Goal: Transaction & Acquisition: Book appointment/travel/reservation

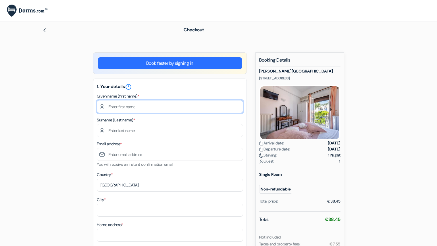
click at [201, 105] on input "text" at bounding box center [170, 106] width 146 height 13
type input "Evie"
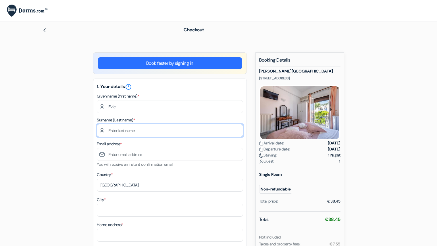
click at [181, 128] on input "text" at bounding box center [170, 130] width 146 height 13
type input "Sweet"
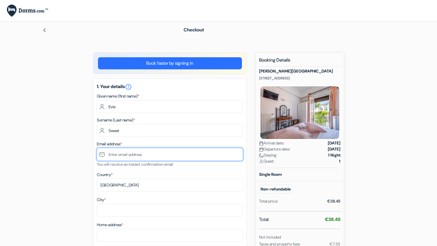
click at [200, 151] on input "text" at bounding box center [170, 154] width 146 height 13
type input "[EMAIL_ADDRESS][DOMAIN_NAME]"
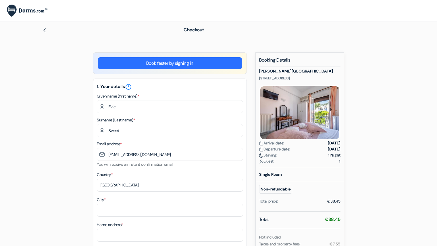
click at [208, 169] on div "1. Your details error_outline Given name (first name) * Evie Surname (Last name…" at bounding box center [170, 213] width 154 height 271
click at [196, 187] on select "Select country Abkhazia Afghanistan Albania Algeria American Samoa Andorra Ango…" at bounding box center [170, 185] width 146 height 13
select select "us"
click at [97, 179] on select "Select country Abkhazia Afghanistan Albania Algeria American Samoa Andorra Ango…" at bounding box center [170, 185] width 146 height 13
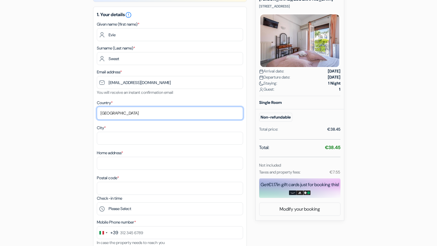
scroll to position [78, 0]
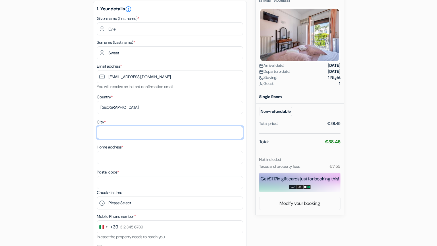
click at [146, 128] on input "City *" at bounding box center [170, 132] width 146 height 13
type input "Mufreesboro"
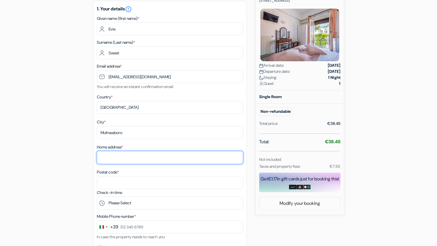
click at [155, 157] on input "Home address *" at bounding box center [170, 157] width 146 height 13
type input "433 E Lyle St Apt 3"
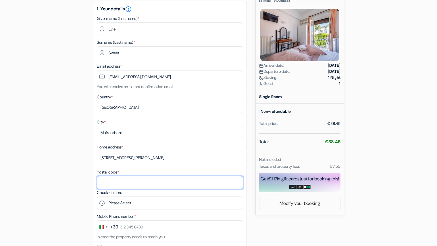
click at [158, 180] on input "Postal code *" at bounding box center [170, 182] width 146 height 13
type input "37130"
click at [152, 168] on div "City * Mufreesboro Home address * 433 E Lyle St Apt 3 Postal code * 37130" at bounding box center [170, 153] width 146 height 70
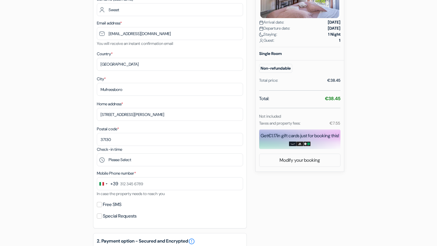
scroll to position [122, 0]
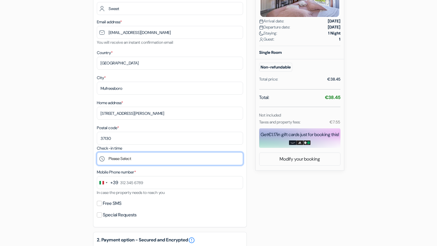
click at [145, 159] on select "Please Select 15:00 16:00 17:00 18:00 19:00 20:00 21:00 22:00 23:00 0:00" at bounding box center [170, 158] width 146 height 13
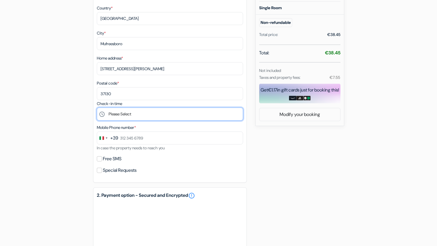
scroll to position [177, 0]
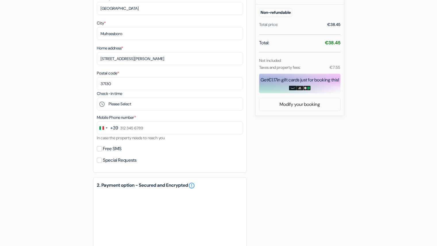
click at [116, 128] on div "+39" at bounding box center [114, 128] width 8 height 7
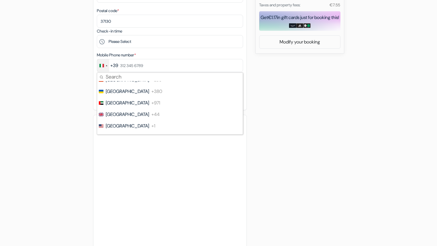
scroll to position [2629, 0]
click at [145, 127] on li "United States +1" at bounding box center [170, 127] width 146 height 12
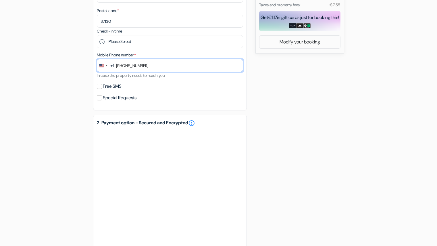
type input "812-837-2905"
click at [179, 100] on div "Special Requests" at bounding box center [170, 98] width 146 height 8
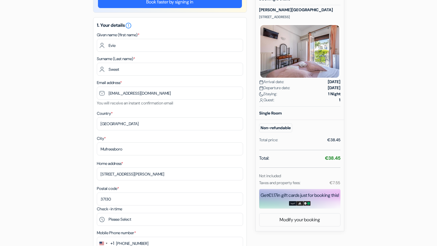
scroll to position [0, 0]
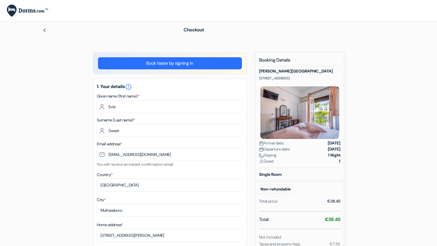
click at [46, 29] on img at bounding box center [44, 30] width 5 height 5
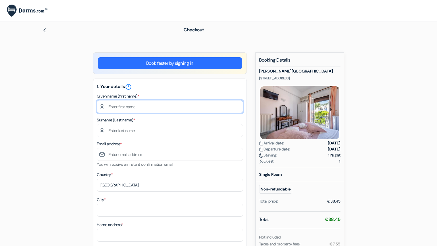
click at [154, 107] on input "text" at bounding box center [170, 106] width 146 height 13
type input "Evie"
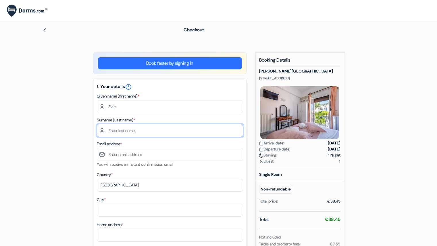
click at [197, 133] on input "text" at bounding box center [170, 130] width 146 height 13
type input "Sweet"
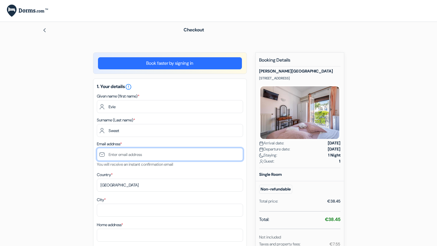
click at [200, 154] on input "text" at bounding box center [170, 154] width 146 height 13
type input "[EMAIL_ADDRESS][DOMAIN_NAME]"
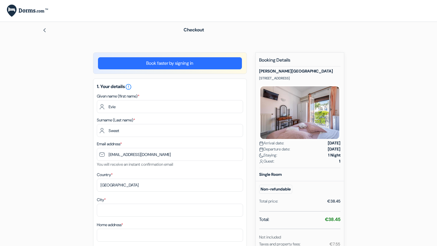
click at [211, 172] on div "Country * Select country Abkhazia Afghanistan Albania Algeria American Samoa An…" at bounding box center [170, 181] width 146 height 20
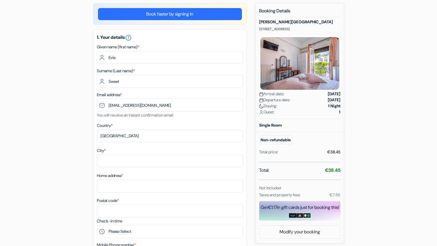
scroll to position [58, 0]
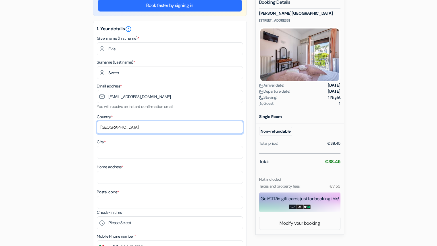
click at [172, 125] on select "Select country [GEOGRAPHIC_DATA] [GEOGRAPHIC_DATA] [GEOGRAPHIC_DATA] [GEOGRAPHI…" at bounding box center [170, 127] width 146 height 13
click at [97, 121] on select "Select country [GEOGRAPHIC_DATA] [GEOGRAPHIC_DATA] [GEOGRAPHIC_DATA] [GEOGRAPHI…" at bounding box center [170, 127] width 146 height 13
click at [144, 123] on select "Select country [GEOGRAPHIC_DATA] [GEOGRAPHIC_DATA] [GEOGRAPHIC_DATA] [GEOGRAPHI…" at bounding box center [170, 127] width 146 height 13
select select "us"
click at [97, 121] on select "Select country [GEOGRAPHIC_DATA] [GEOGRAPHIC_DATA] [GEOGRAPHIC_DATA] [GEOGRAPHI…" at bounding box center [170, 127] width 146 height 13
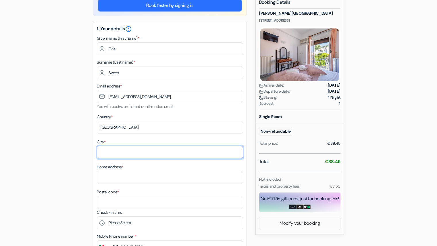
click at [134, 156] on input "City *" at bounding box center [170, 152] width 146 height 13
type input "Murfreesboro"
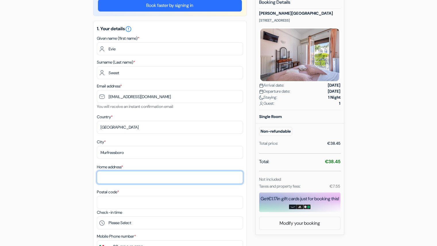
click at [139, 181] on input "Home address *" at bounding box center [170, 177] width 146 height 13
type input "433 E Lyle St Apt 3"
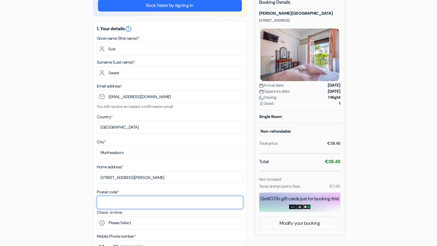
click at [143, 203] on input "Postal code *" at bounding box center [170, 202] width 146 height 13
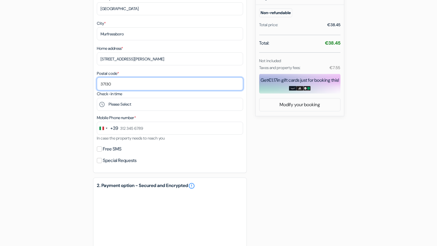
scroll to position [178, 0]
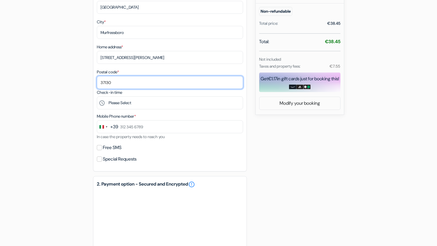
type input "37130"
click at [115, 129] on div "+39" at bounding box center [114, 126] width 8 height 7
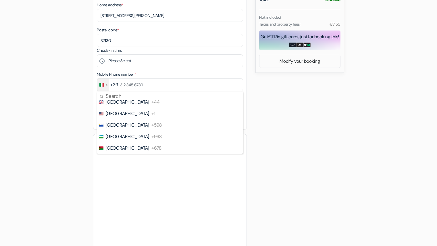
scroll to position [2656, 0]
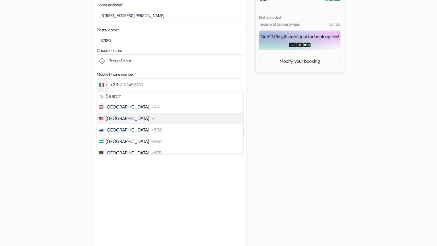
click at [134, 123] on li "United States +1" at bounding box center [170, 119] width 146 height 12
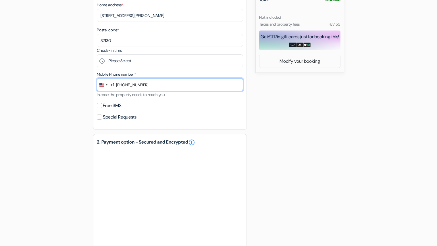
type input "812-837-2905"
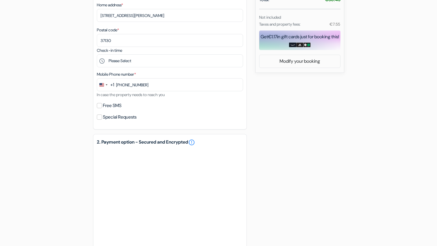
click at [144, 132] on div "Book faster by signing in 1. Your details error_outline Given name (first name)…" at bounding box center [170, 115] width 154 height 564
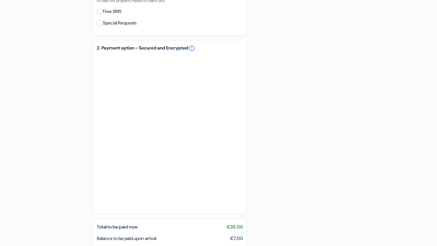
scroll to position [314, 0]
click at [297, 190] on div "add_box Regina Hotel Parodos 9, Skopelos Town, Greece Property Details X Regina…" at bounding box center [219, 20] width 380 height 564
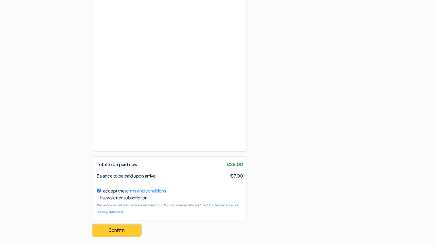
click at [119, 228] on button "Confirm Loading..." at bounding box center [117, 230] width 48 height 11
